Goal: Task Accomplishment & Management: Use online tool/utility

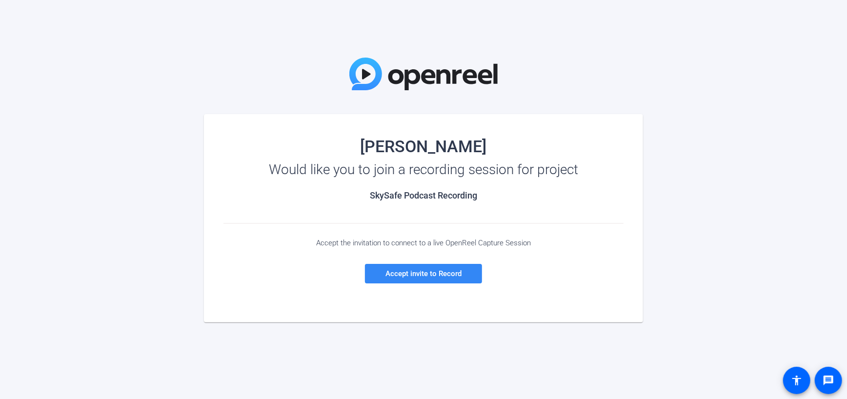
click at [394, 271] on span "Accept invite to Record" at bounding box center [424, 273] width 76 height 9
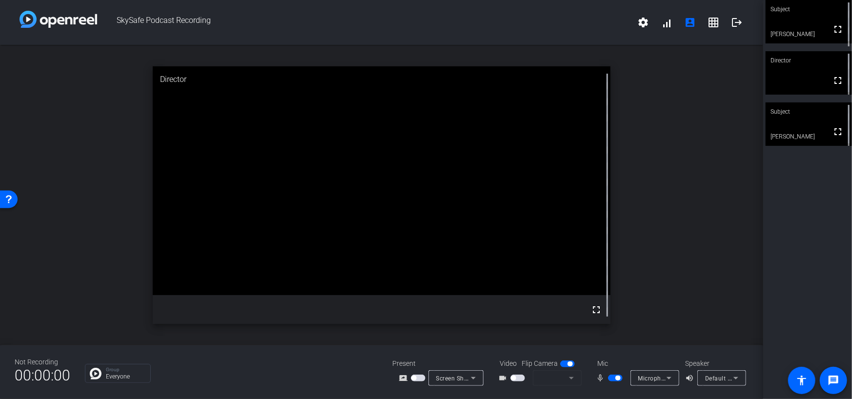
click at [518, 305] on mat-form-field at bounding box center [557, 379] width 49 height 16
click at [518, 305] on span "button" at bounding box center [518, 378] width 15 height 7
